Goal: Book appointment/travel/reservation

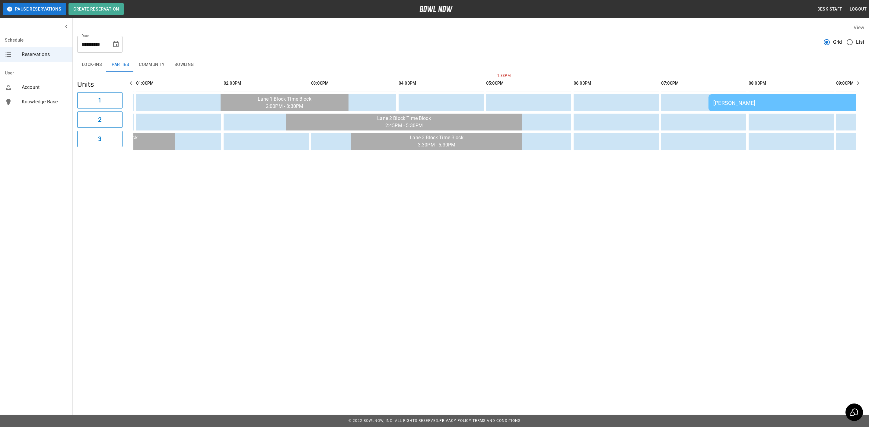
scroll to position [0, 350]
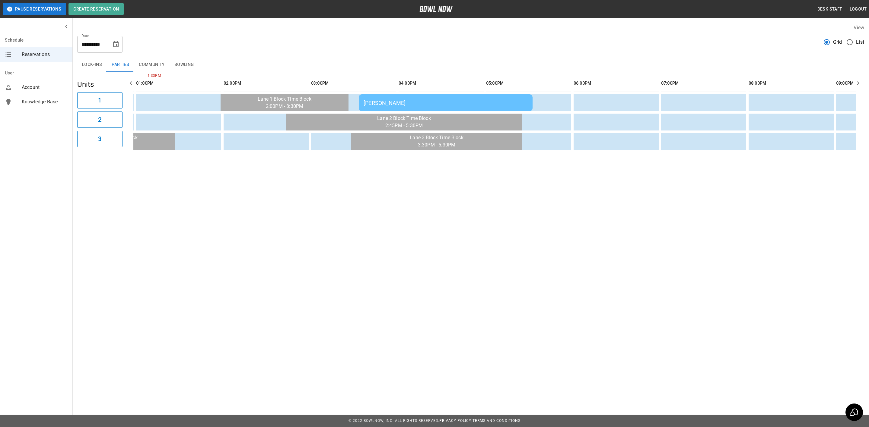
click at [119, 45] on icon "Choose date, selected date is Oct 12, 2025" at bounding box center [115, 44] width 7 height 7
click at [115, 97] on button "10" at bounding box center [116, 99] width 11 height 11
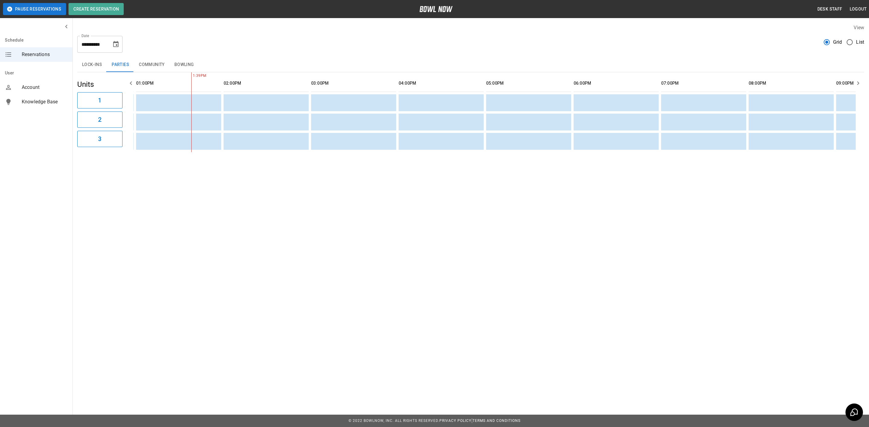
drag, startPoint x: 151, startPoint y: 62, endPoint x: 178, endPoint y: 64, distance: 27.3
click at [151, 62] on button "Community" at bounding box center [152, 65] width 36 height 14
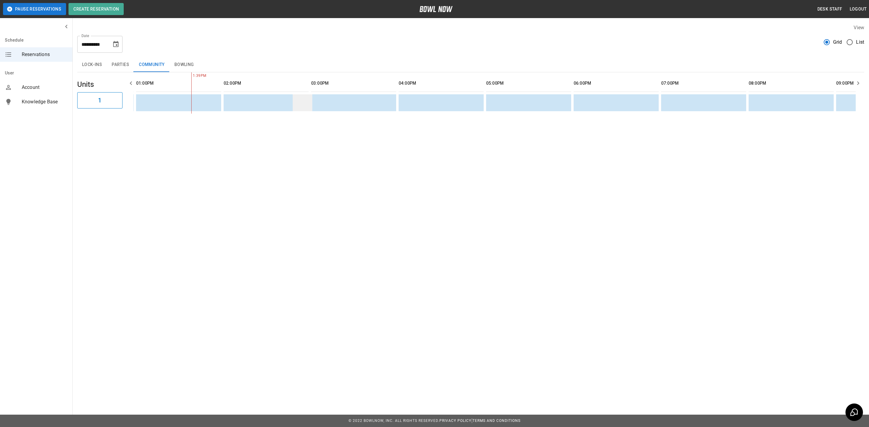
click at [181, 64] on button "Bowling" at bounding box center [184, 65] width 29 height 14
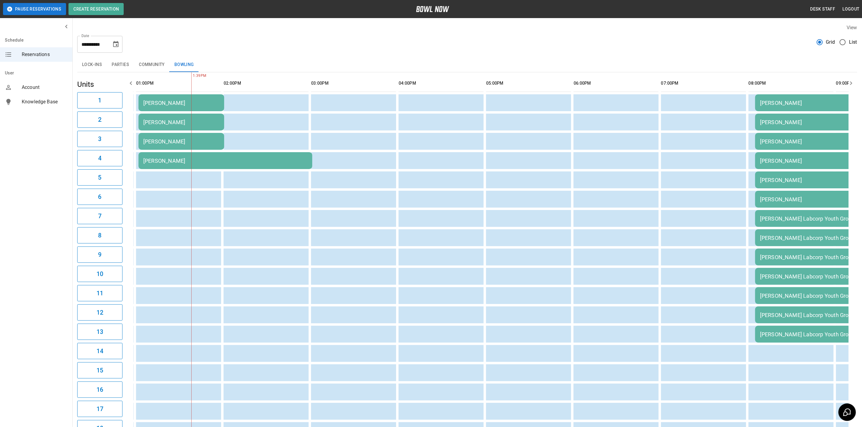
click at [192, 107] on td "[PERSON_NAME]" at bounding box center [181, 102] width 86 height 17
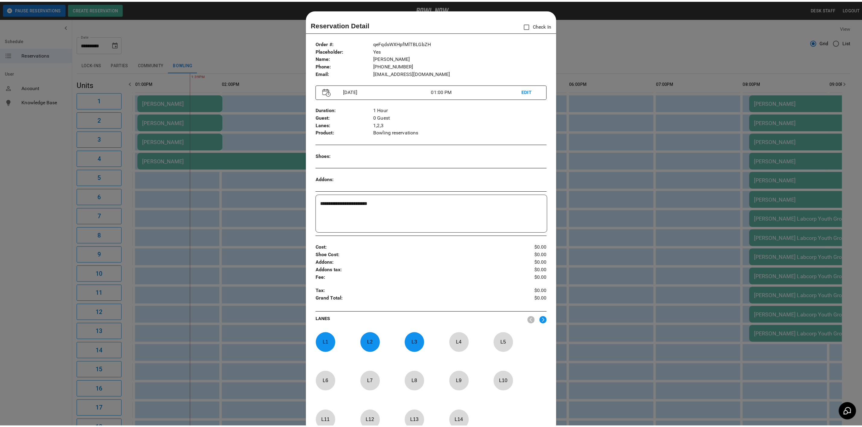
scroll to position [9, 0]
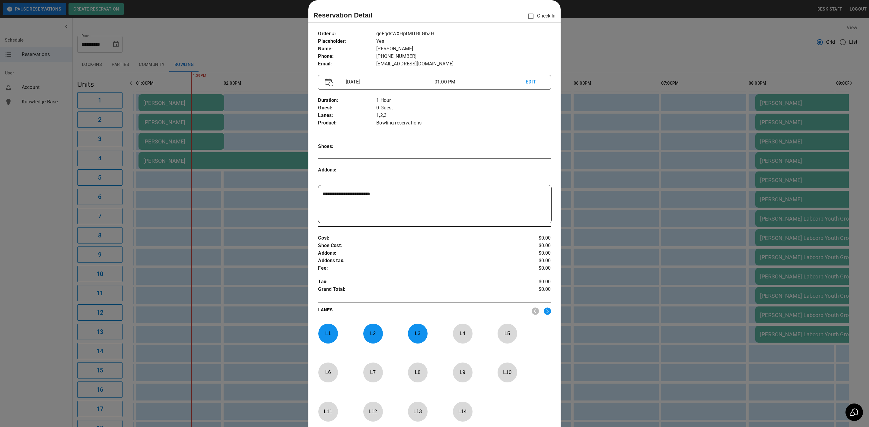
click at [215, 107] on div at bounding box center [434, 213] width 869 height 427
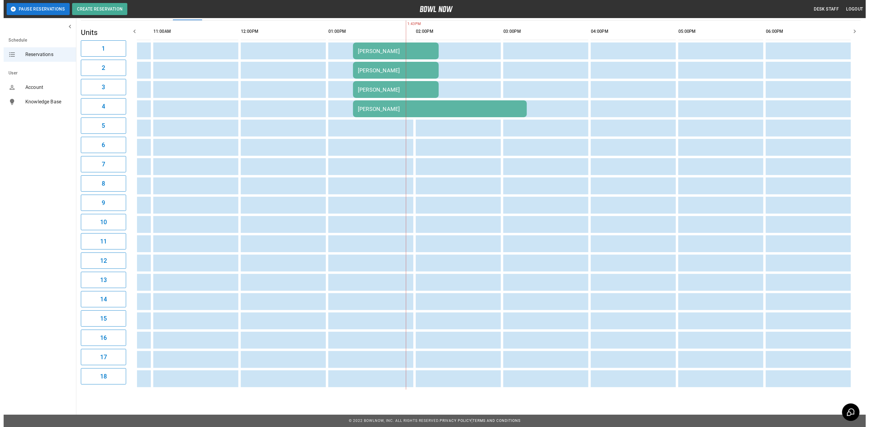
scroll to position [0, 139]
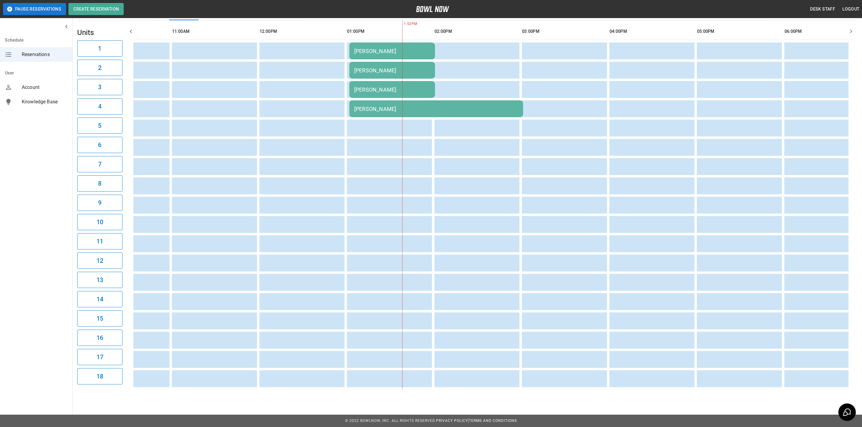
click at [399, 94] on td "[PERSON_NAME]" at bounding box center [392, 89] width 86 height 17
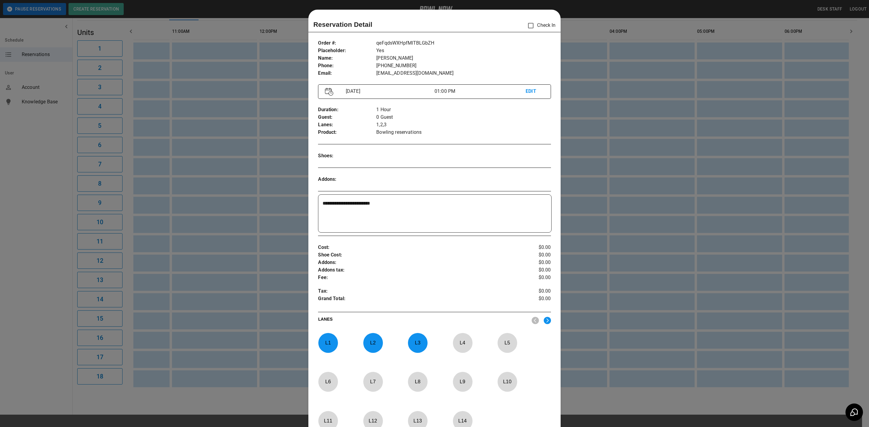
scroll to position [9, 0]
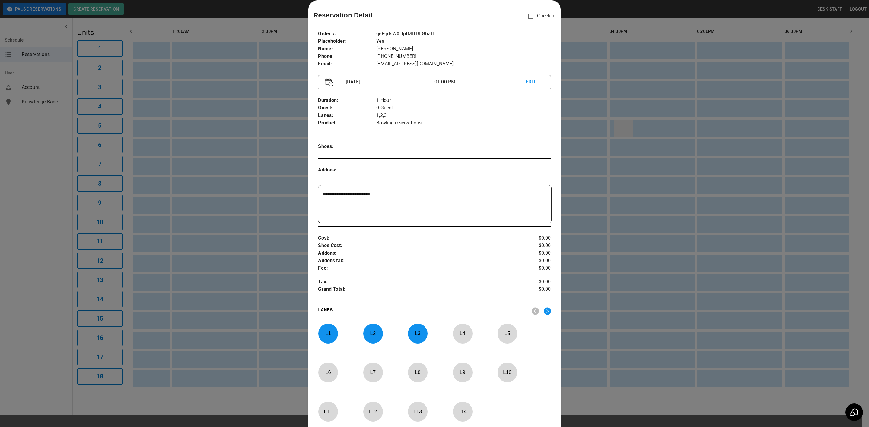
drag, startPoint x: 645, startPoint y: 127, endPoint x: 610, endPoint y: 122, distance: 35.0
click at [645, 127] on div at bounding box center [434, 213] width 869 height 427
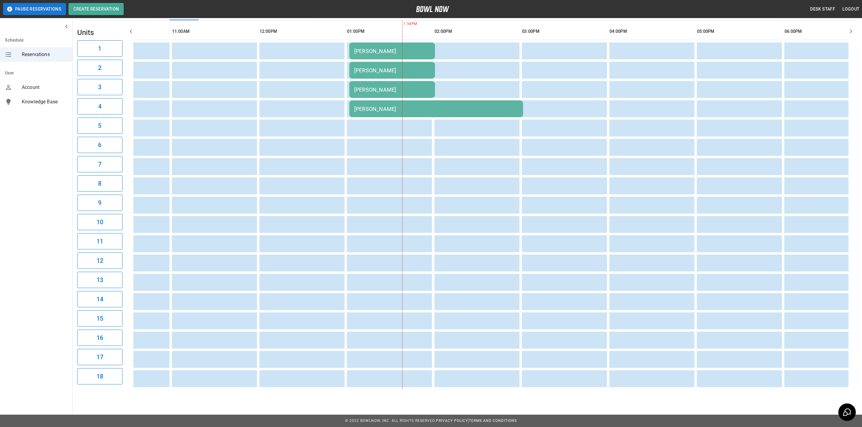
click at [383, 107] on div "[PERSON_NAME]" at bounding box center [436, 109] width 164 height 6
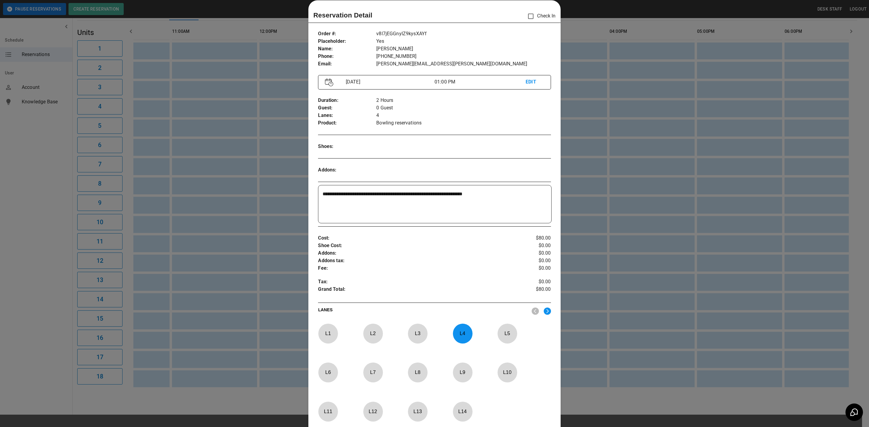
click at [578, 188] on div at bounding box center [434, 213] width 869 height 427
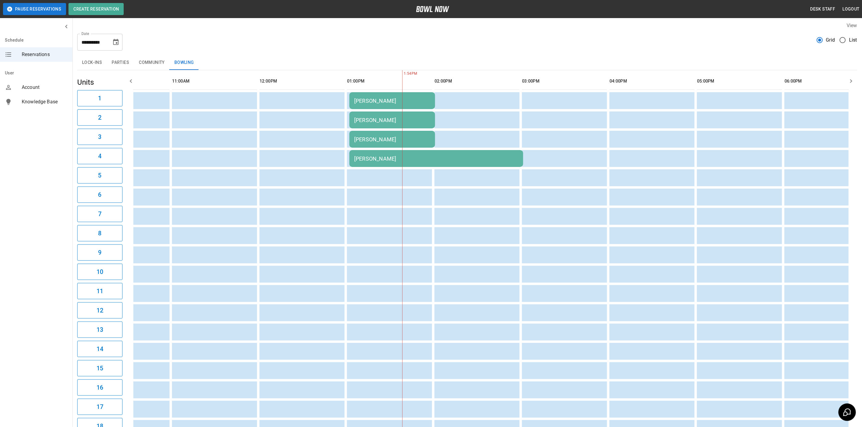
scroll to position [0, 0]
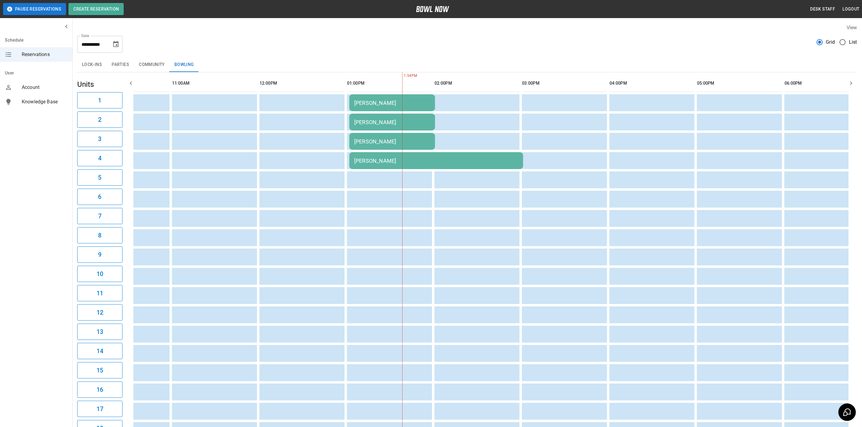
click at [117, 43] on icon "Choose date, selected date is Oct 10, 2025" at bounding box center [115, 44] width 5 height 6
drag, startPoint x: 123, startPoint y: 58, endPoint x: 129, endPoint y: 59, distance: 5.6
click at [123, 58] on div at bounding box center [123, 62] width 7 height 10
click at [129, 60] on icon "Next month" at bounding box center [131, 62] width 7 height 7
click at [117, 98] on button "7" at bounding box center [116, 99] width 11 height 11
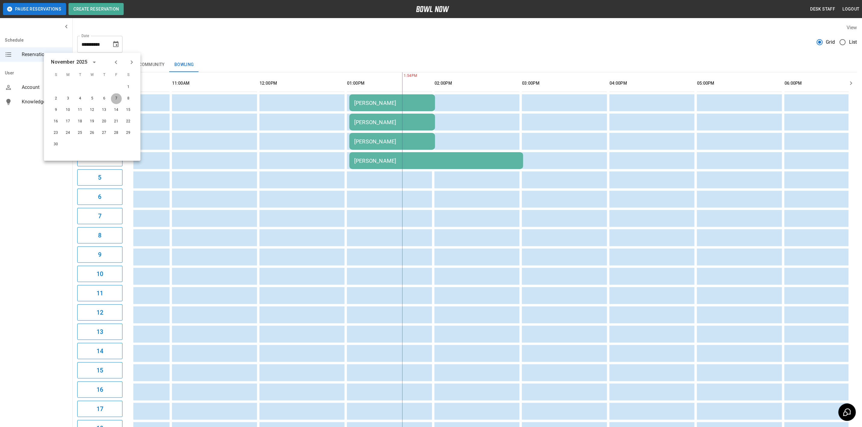
type input "**********"
